Goal: Information Seeking & Learning: Learn about a topic

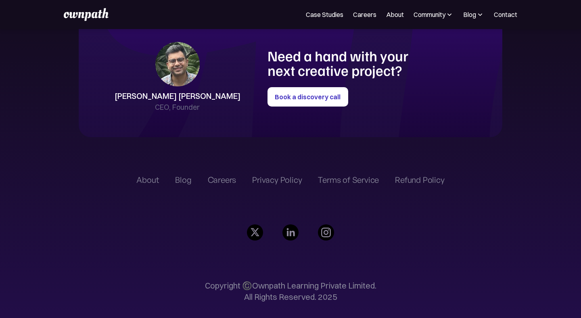
scroll to position [1864, 0]
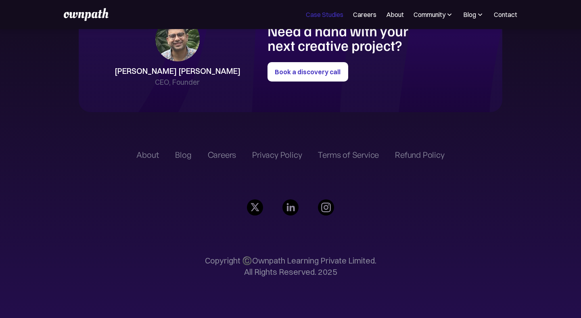
click at [323, 15] on link "Case Studies" at bounding box center [325, 15] width 38 height 10
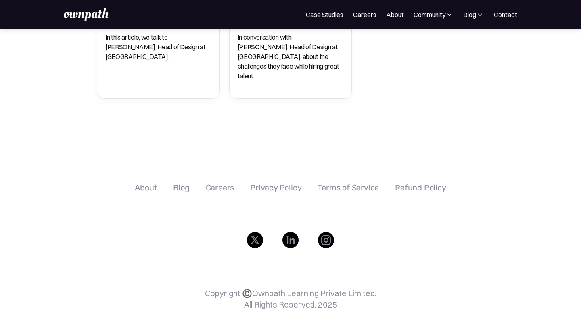
scroll to position [600, 0]
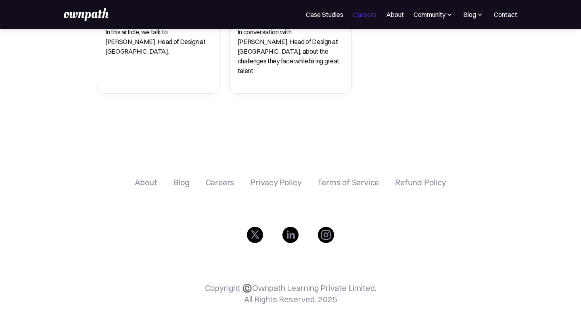
click at [371, 13] on link "Careers" at bounding box center [364, 15] width 23 height 10
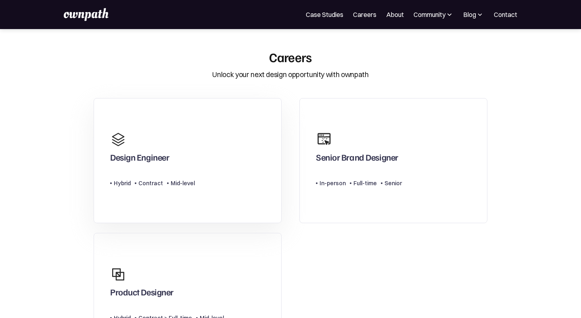
click at [245, 172] on link "Design Engineer Type Level Hybrid Contract Mid-level" at bounding box center [188, 160] width 188 height 125
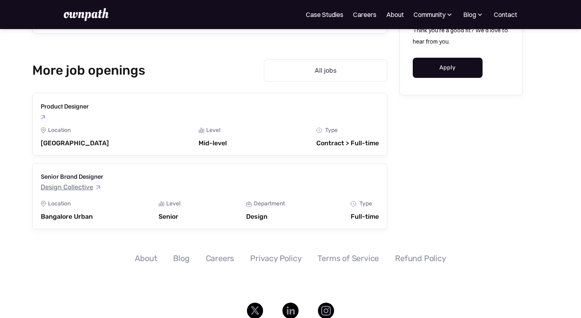
scroll to position [940, 0]
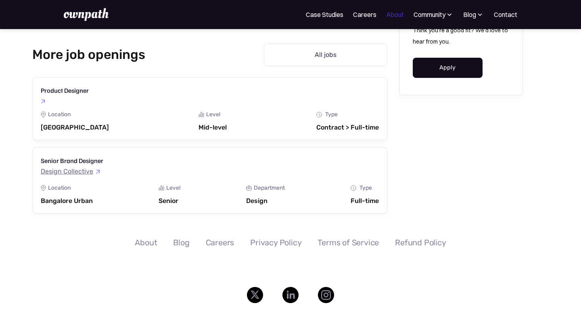
click at [391, 18] on link "About" at bounding box center [395, 15] width 18 height 10
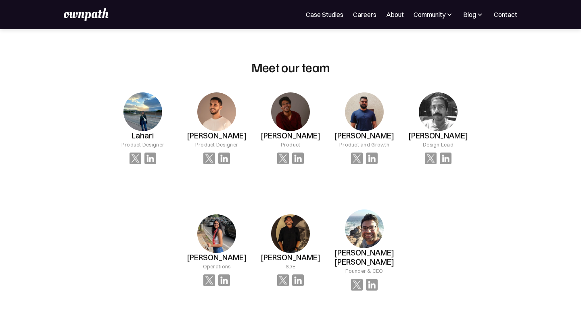
scroll to position [511, 0]
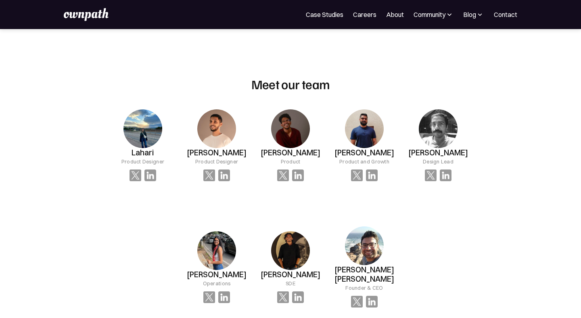
click at [139, 132] on img at bounding box center [142, 128] width 39 height 39
click at [162, 125] on img at bounding box center [142, 128] width 39 height 39
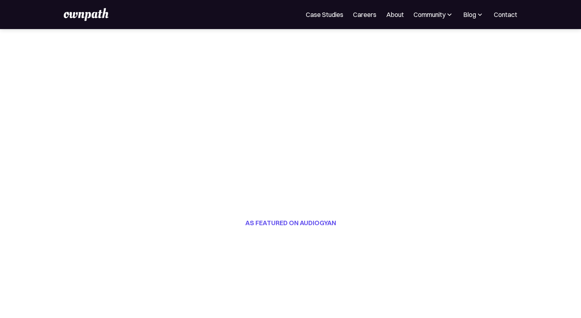
scroll to position [0, 0]
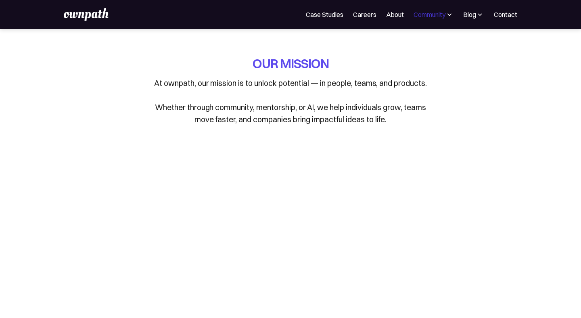
click at [430, 10] on div "Community" at bounding box center [429, 15] width 32 height 10
click at [413, 40] on div "Events" at bounding box center [415, 44] width 30 height 10
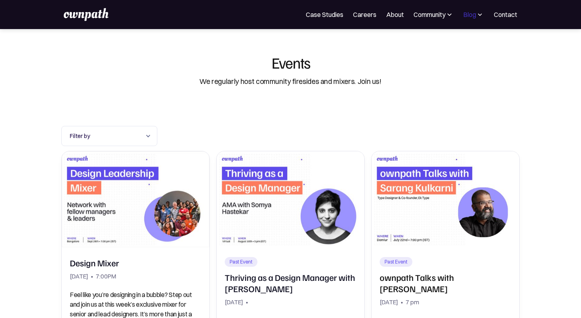
click at [471, 15] on div "Blog" at bounding box center [469, 15] width 13 height 10
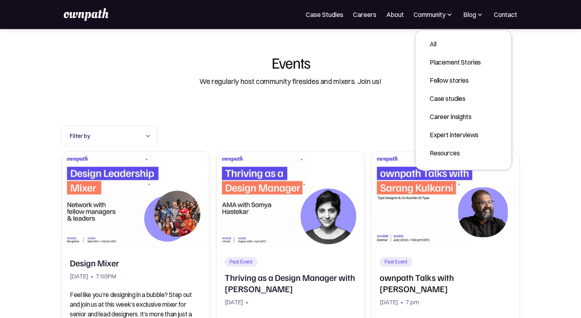
click at [442, 51] on div "All Placement Stories Fellow stories Case studies Career insights Expert interv…" at bounding box center [455, 98] width 64 height 123
click at [433, 47] on div "All" at bounding box center [454, 44] width 51 height 10
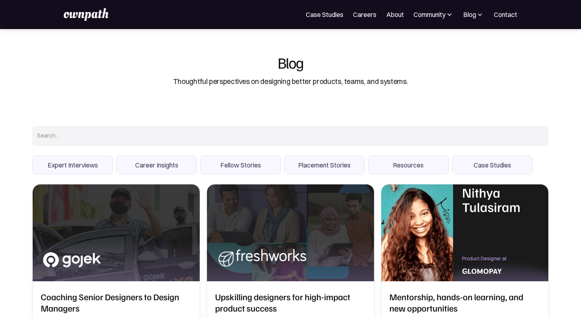
click at [95, 163] on span "Expert Interviews" at bounding box center [73, 165] width 80 height 18
click at [0, 0] on input "Expert Interviews" at bounding box center [0, 0] width 0 height 0
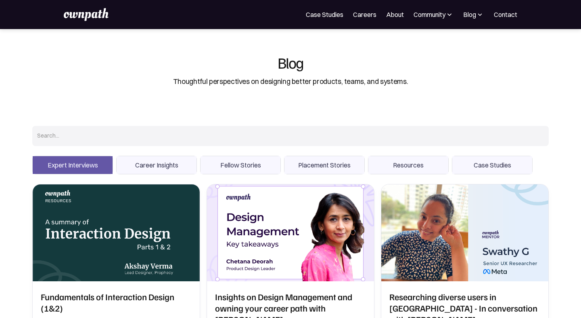
click at [135, 163] on span "Career Insights" at bounding box center [157, 165] width 80 height 18
click at [0, 0] on input "Career Insights" at bounding box center [0, 0] width 0 height 0
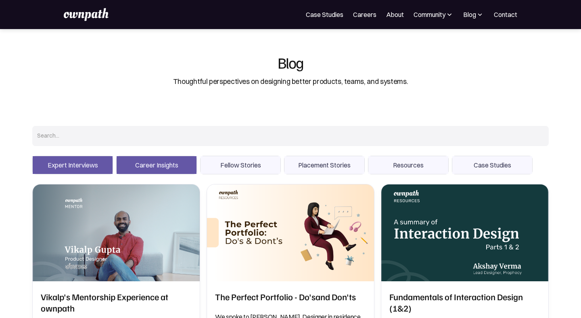
click at [226, 159] on span "Fellow Stories" at bounding box center [240, 165] width 80 height 18
click at [0, 0] on input "Fellow Stories" at bounding box center [0, 0] width 0 height 0
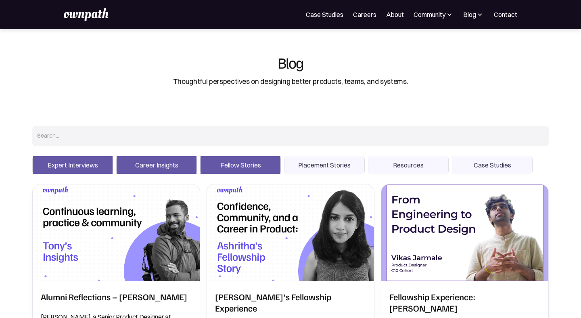
click at [163, 168] on span "Career Insights" at bounding box center [157, 165] width 80 height 18
click at [0, 0] on input "Career Insights" at bounding box center [0, 0] width 0 height 0
click at [236, 168] on span "Fellow Stories" at bounding box center [240, 165] width 80 height 18
click at [0, 0] on input "Fellow Stories" at bounding box center [0, 0] width 0 height 0
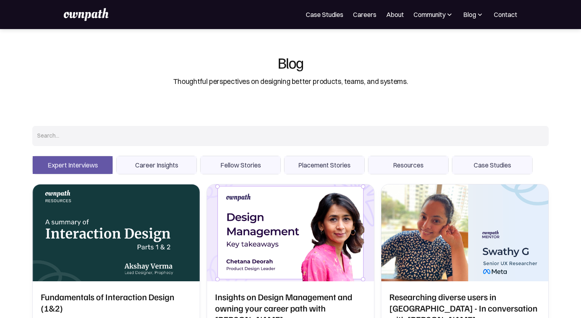
click at [334, 163] on span "Placement Stories" at bounding box center [324, 165] width 80 height 18
click at [0, 0] on input "Placement Stories" at bounding box center [0, 0] width 0 height 0
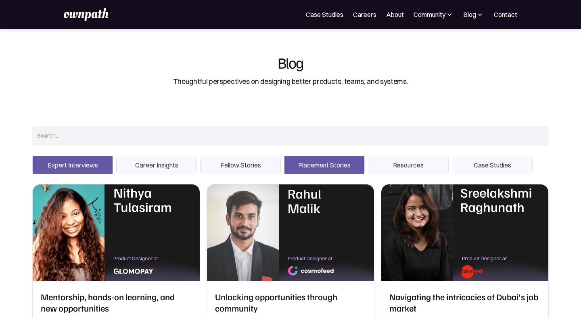
click at [334, 162] on span "Placement Stories" at bounding box center [324, 165] width 80 height 18
click at [0, 0] on input "Placement Stories" at bounding box center [0, 0] width 0 height 0
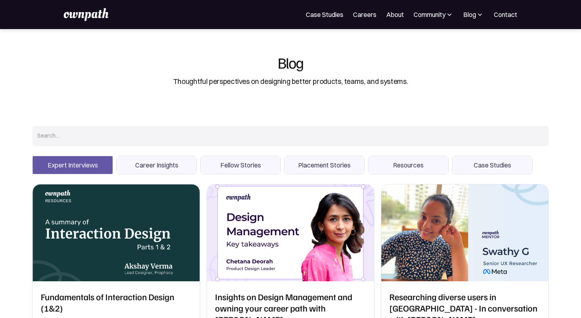
click at [398, 162] on span "Resources" at bounding box center [408, 165] width 80 height 18
click at [0, 0] on input "Resources" at bounding box center [0, 0] width 0 height 0
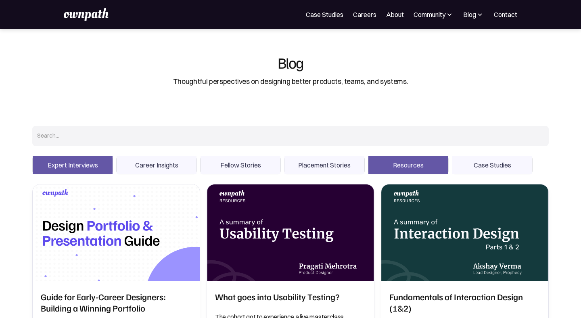
click at [398, 162] on span "Resources" at bounding box center [408, 165] width 80 height 18
click at [0, 0] on input "Resources" at bounding box center [0, 0] width 0 height 0
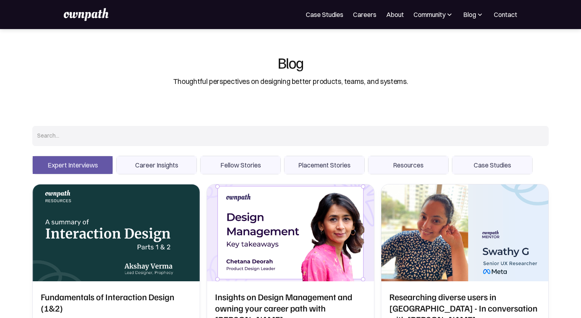
click at [474, 158] on span "Case Studies" at bounding box center [492, 165] width 80 height 18
click at [0, 0] on input "Case Studies" at bounding box center [0, 0] width 0 height 0
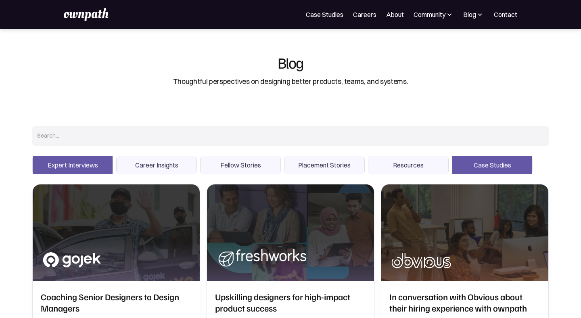
click at [473, 158] on span "Case Studies" at bounding box center [492, 165] width 80 height 18
click at [0, 0] on input "Case Studies" at bounding box center [0, 0] width 0 height 0
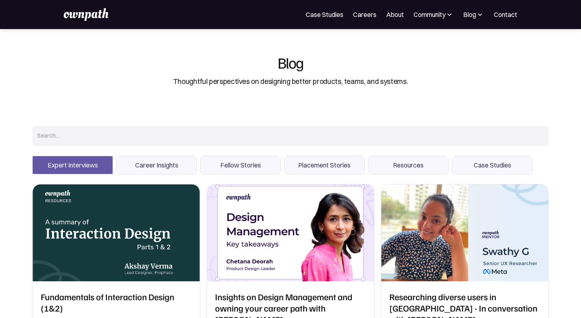
click at [93, 167] on span "Expert Interviews" at bounding box center [73, 165] width 80 height 18
click at [0, 0] on input "Expert Interviews" at bounding box center [0, 0] width 0 height 0
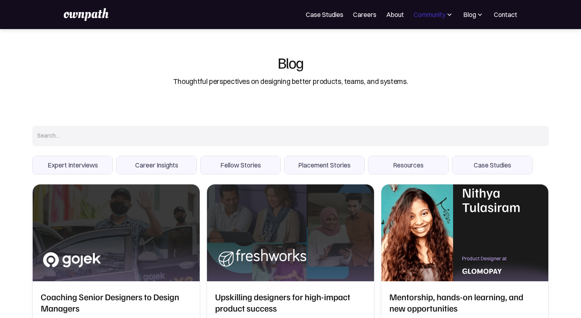
click at [425, 17] on div "Community" at bounding box center [429, 15] width 32 height 10
click at [415, 63] on div "Resources" at bounding box center [415, 62] width 30 height 10
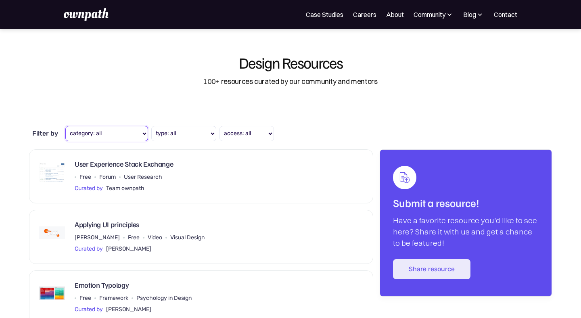
click at [114, 131] on select "category: all User Research Visual Design UX Writing Prototyping Portfolio Free…" at bounding box center [106, 133] width 83 height 15
select select "Prototyping"
click at [65, 126] on select "category: all User Research Visual Design UX Writing Prototyping Portfolio Free…" at bounding box center [106, 133] width 83 height 15
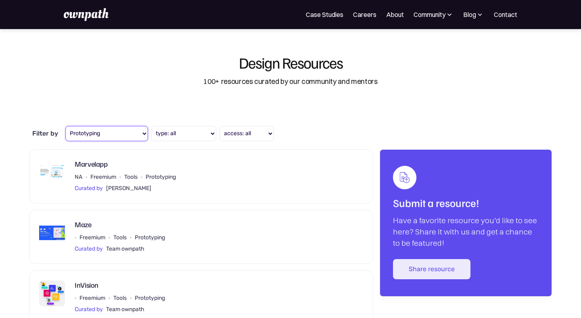
click at [119, 135] on select "category: all User Research Visual Design UX Writing Prototyping Portfolio Free…" at bounding box center [106, 133] width 83 height 15
select select "type filter"
click at [65, 126] on select "category: all User Research Visual Design UX Writing Prototyping Portfolio Free…" at bounding box center [106, 133] width 83 height 15
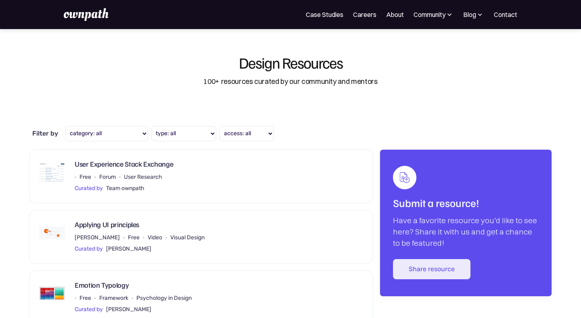
click at [186, 101] on div "Design Resources 100+ resources curated by our community and mentors" at bounding box center [290, 71] width 516 height 84
click at [174, 132] on select "type: all Tools Forum Books Video Podcast Type Article Framework Practice briefs" at bounding box center [183, 133] width 65 height 15
click at [256, 131] on select "access: all Free Paid Freemium" at bounding box center [246, 133] width 54 height 15
select select "Paid"
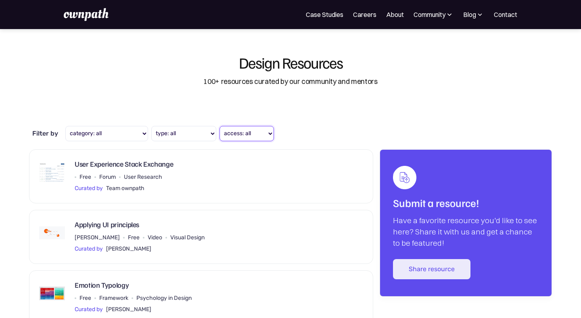
click at [220, 126] on select "access: all Free Paid Freemium" at bounding box center [246, 133] width 54 height 15
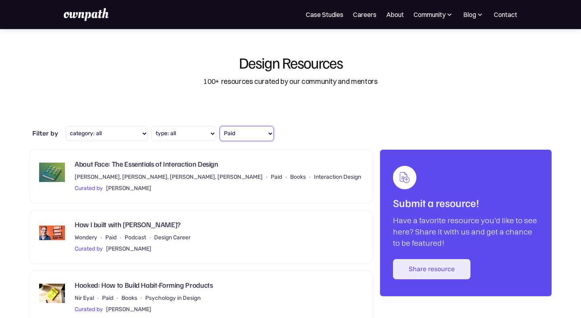
click at [254, 135] on select "access: all Free Paid Freemium" at bounding box center [246, 133] width 54 height 15
select select "type filter"
click at [220, 126] on select "access: all Free Paid Freemium" at bounding box center [246, 133] width 54 height 15
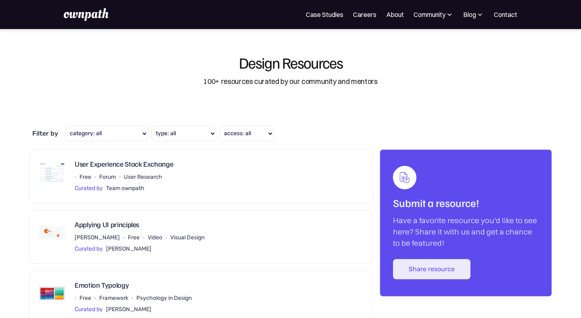
click at [156, 64] on div "Design Resources 100+ resources curated by our community and mentors" at bounding box center [290, 71] width 516 height 84
click at [317, 16] on link "Case Studies" at bounding box center [325, 15] width 38 height 10
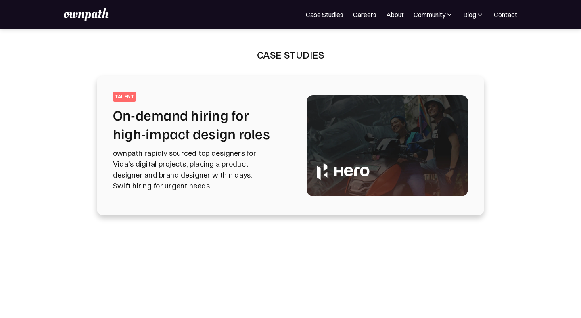
click at [186, 142] on h2 "On-demand hiring for high-impact design roles" at bounding box center [200, 124] width 174 height 37
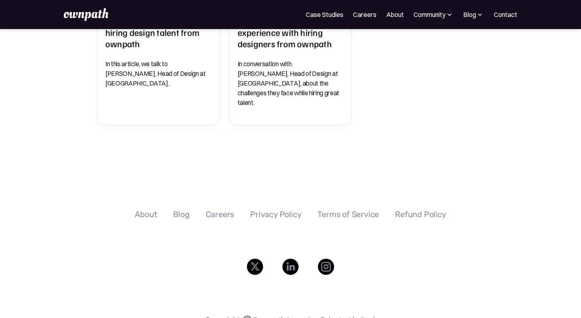
scroll to position [570, 0]
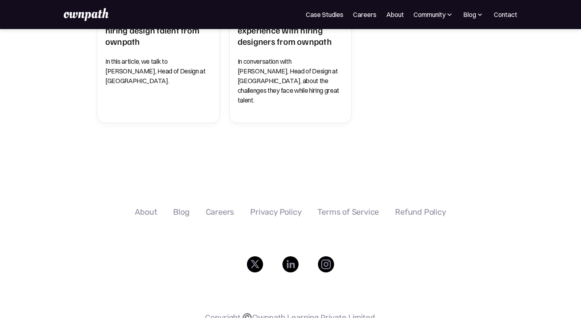
click at [269, 207] on div "Privacy Policy" at bounding box center [275, 212] width 51 height 10
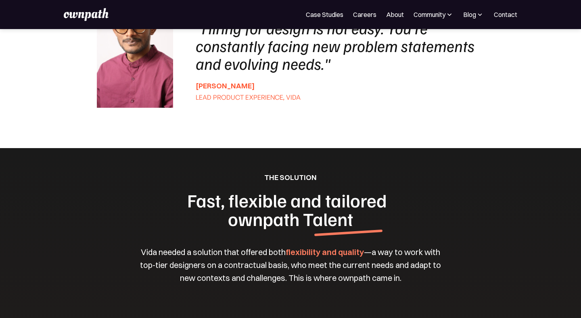
scroll to position [663, 0]
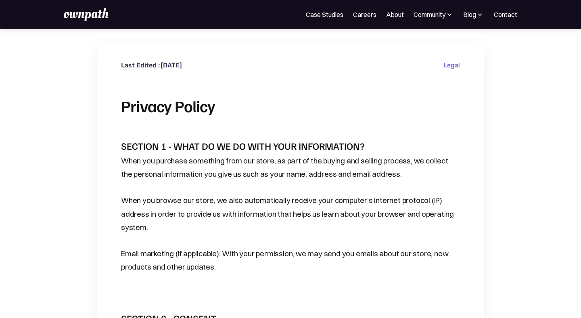
click at [86, 10] on img at bounding box center [86, 14] width 44 height 13
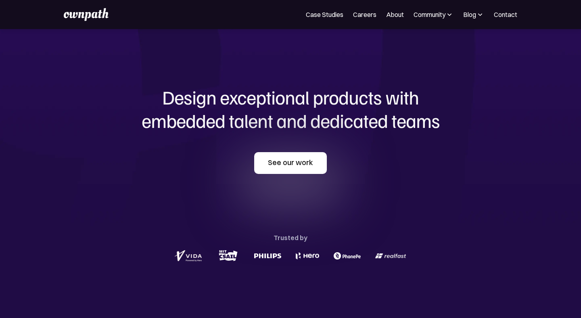
click at [286, 171] on link "See our work" at bounding box center [290, 163] width 73 height 22
click at [368, 19] on link "Careers" at bounding box center [364, 15] width 23 height 10
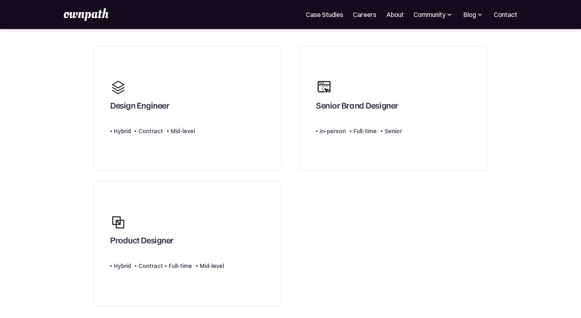
scroll to position [58, 0]
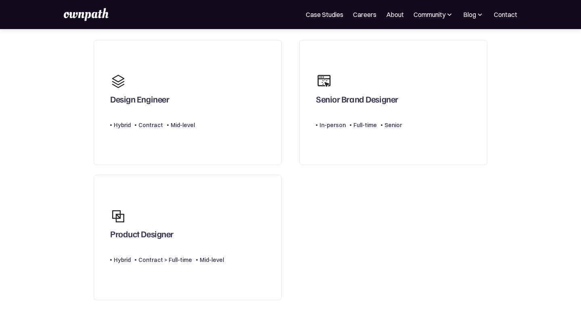
click at [269, 224] on link "Product Designer Type Level Hybrid Contract > Full-time Mid-level" at bounding box center [188, 237] width 188 height 125
click at [352, 116] on div "Type Level In-person Full-time Senior" at bounding box center [359, 122] width 86 height 16
click at [169, 108] on div "Design Engineer" at bounding box center [139, 101] width 59 height 15
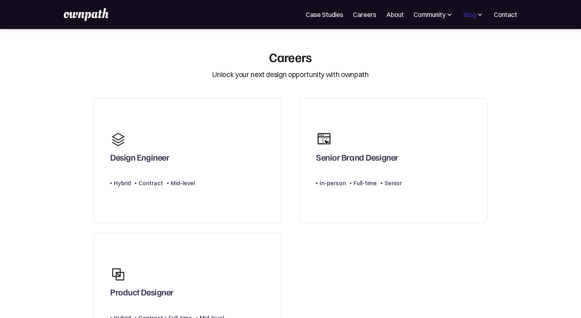
click at [473, 19] on div "Blog" at bounding box center [469, 15] width 13 height 10
click at [434, 44] on div "All" at bounding box center [454, 44] width 51 height 10
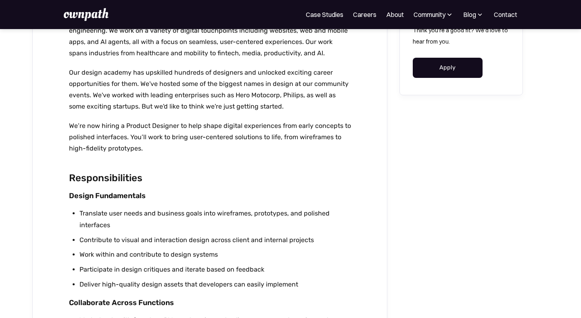
scroll to position [298, 0]
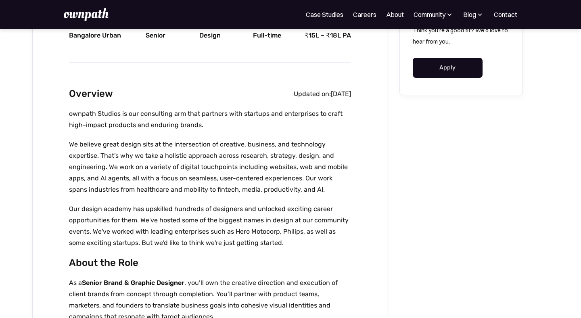
scroll to position [169, 0]
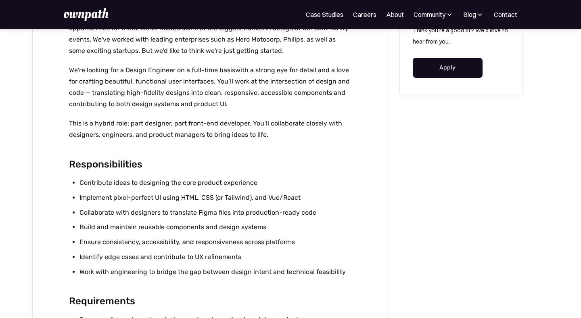
scroll to position [540, 0]
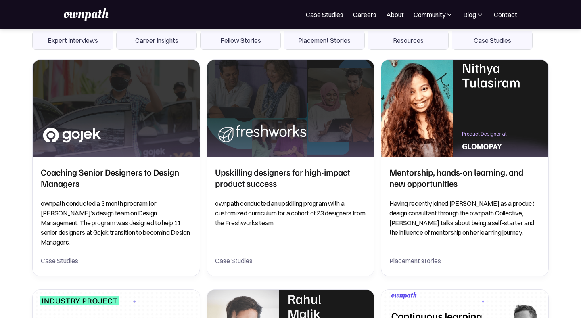
scroll to position [188, 0]
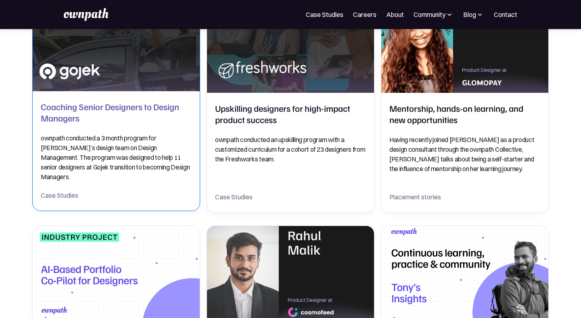
click at [135, 151] on p "ownpath conducted a 3 month program for Gojek’s design team on Design Managemen…" at bounding box center [116, 157] width 151 height 48
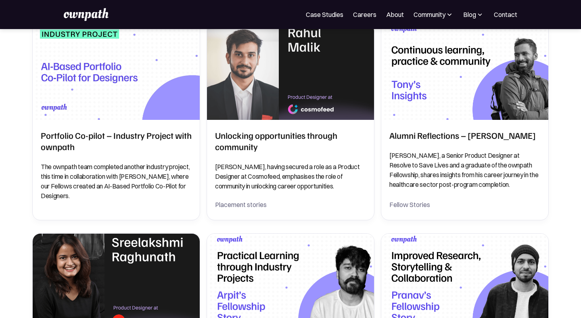
scroll to position [394, 0]
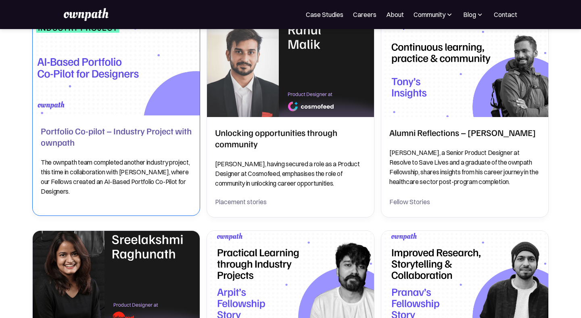
click at [165, 158] on p "The ownpath team completed another industry project, this time in collaboration…" at bounding box center [116, 176] width 151 height 39
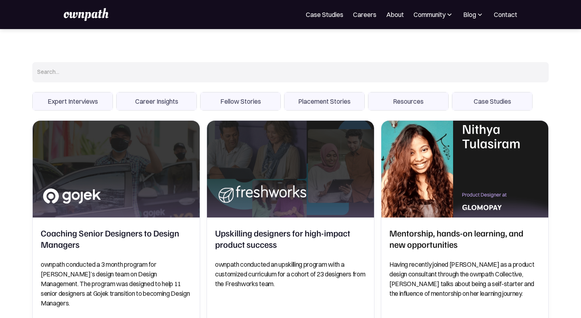
scroll to position [0, 0]
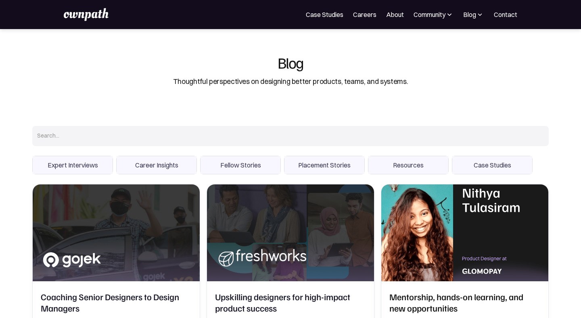
click at [477, 14] on img at bounding box center [480, 14] width 8 height 8
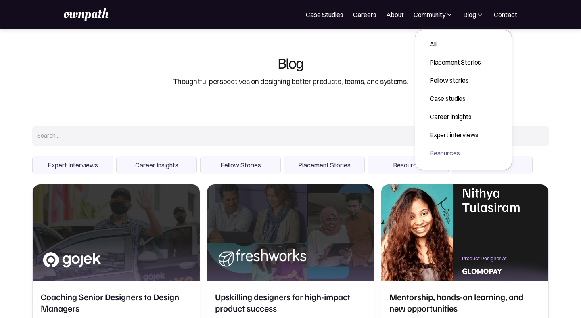
click at [430, 156] on div "Resources" at bounding box center [454, 153] width 51 height 10
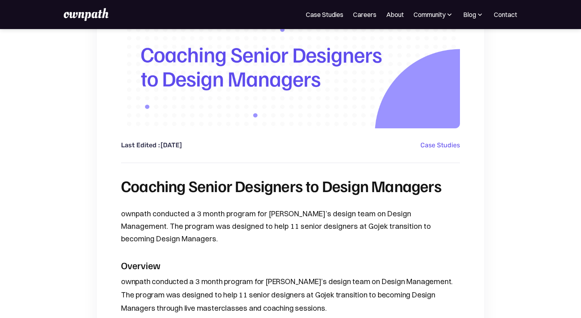
scroll to position [160, 0]
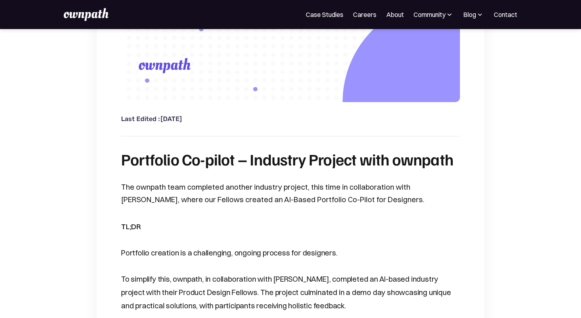
scroll to position [186, 0]
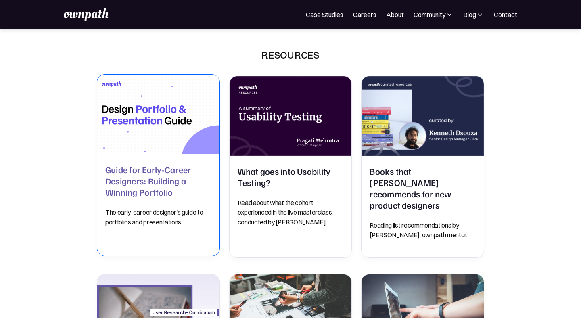
click at [183, 198] on div "Guide for Early-Career Designers: Building a Winning Portfolio The early-career…" at bounding box center [158, 195] width 106 height 63
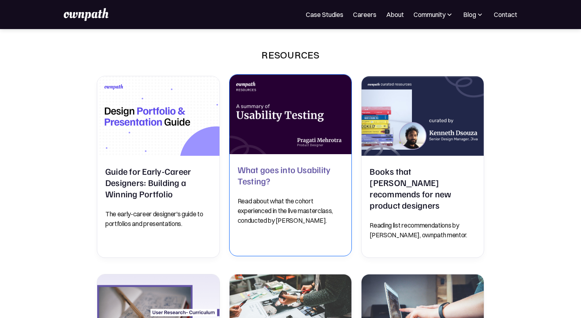
click at [274, 208] on p "Read about what the cohort experienced in the live masterclass, conducted by Pr…" at bounding box center [291, 210] width 106 height 29
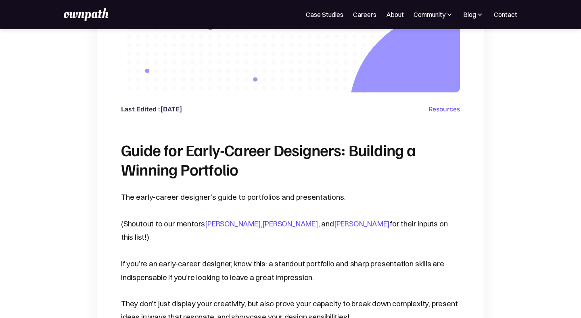
scroll to position [190, 0]
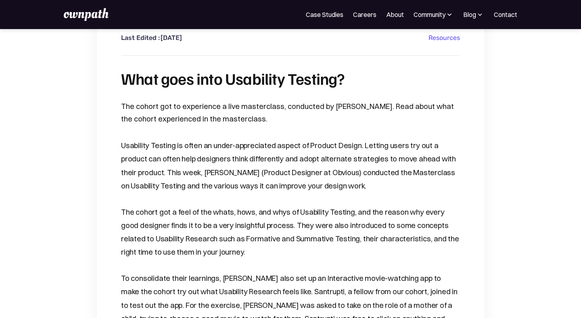
scroll to position [176, 0]
click at [86, 12] on img at bounding box center [86, 14] width 44 height 13
